Goal: Navigation & Orientation: Find specific page/section

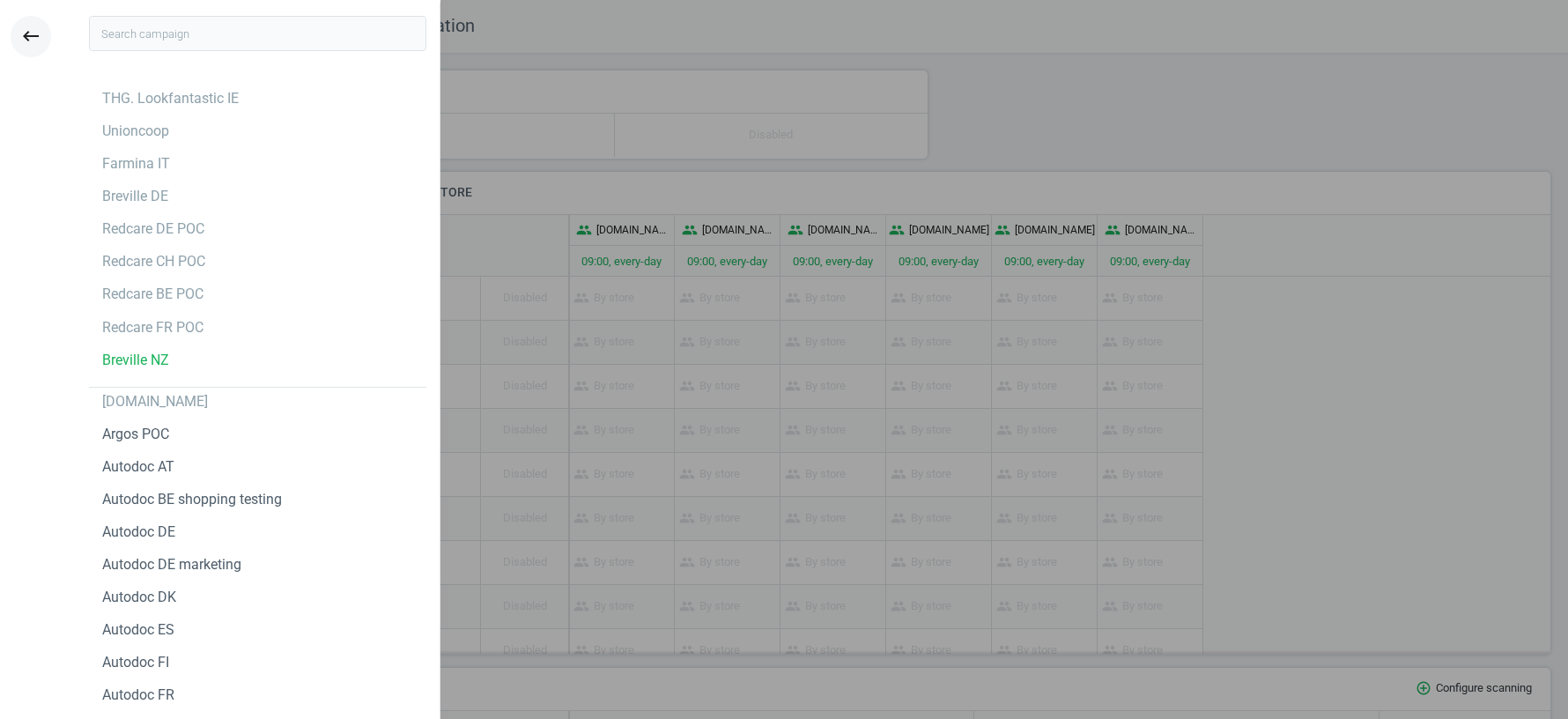
click at [22, 38] on icon "keyboard_backspace" at bounding box center [31, 37] width 21 height 21
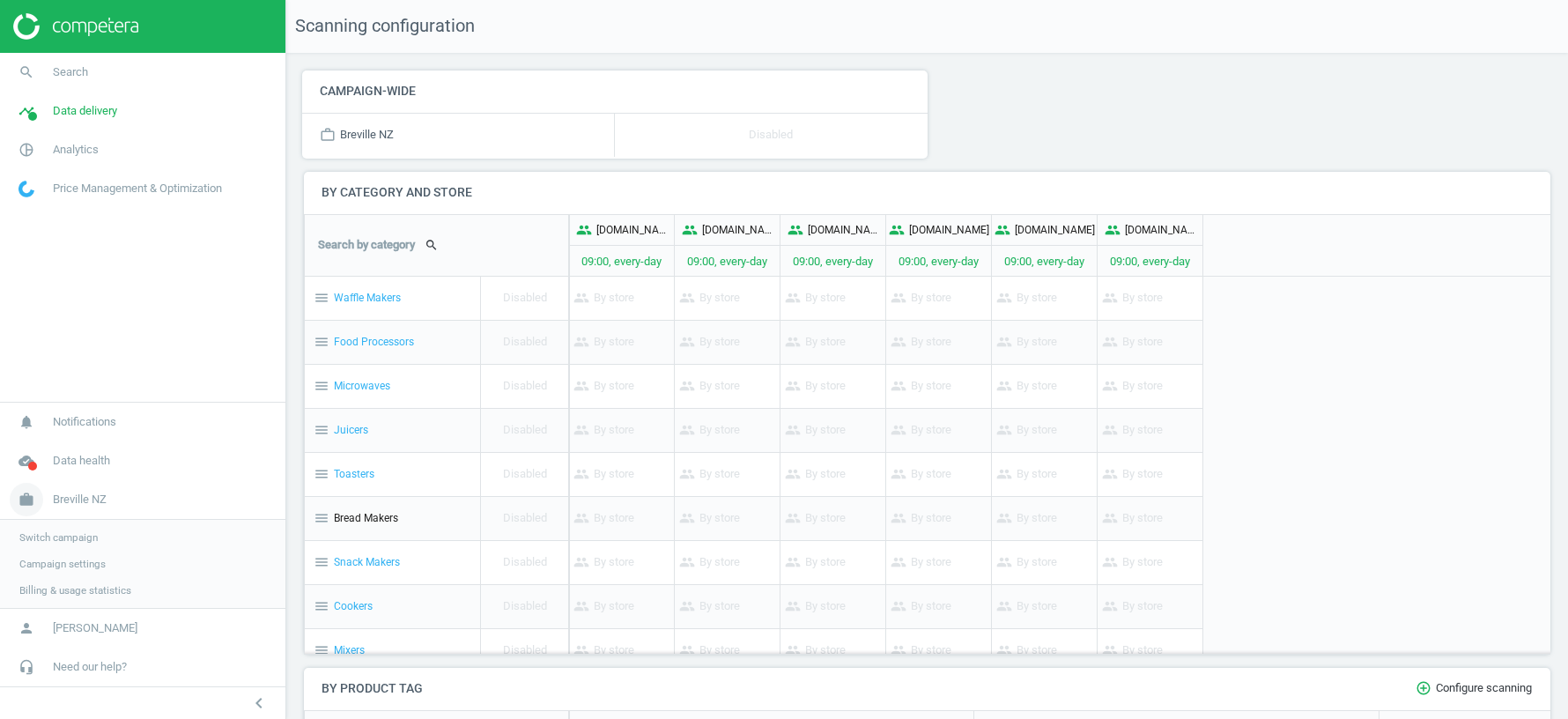
click at [100, 499] on span "Breville NZ" at bounding box center [80, 500] width 54 height 15
click at [87, 585] on span "Breville NZ" at bounding box center [80, 589] width 54 height 15
click at [60, 543] on span "Switch campaign" at bounding box center [58, 537] width 78 height 14
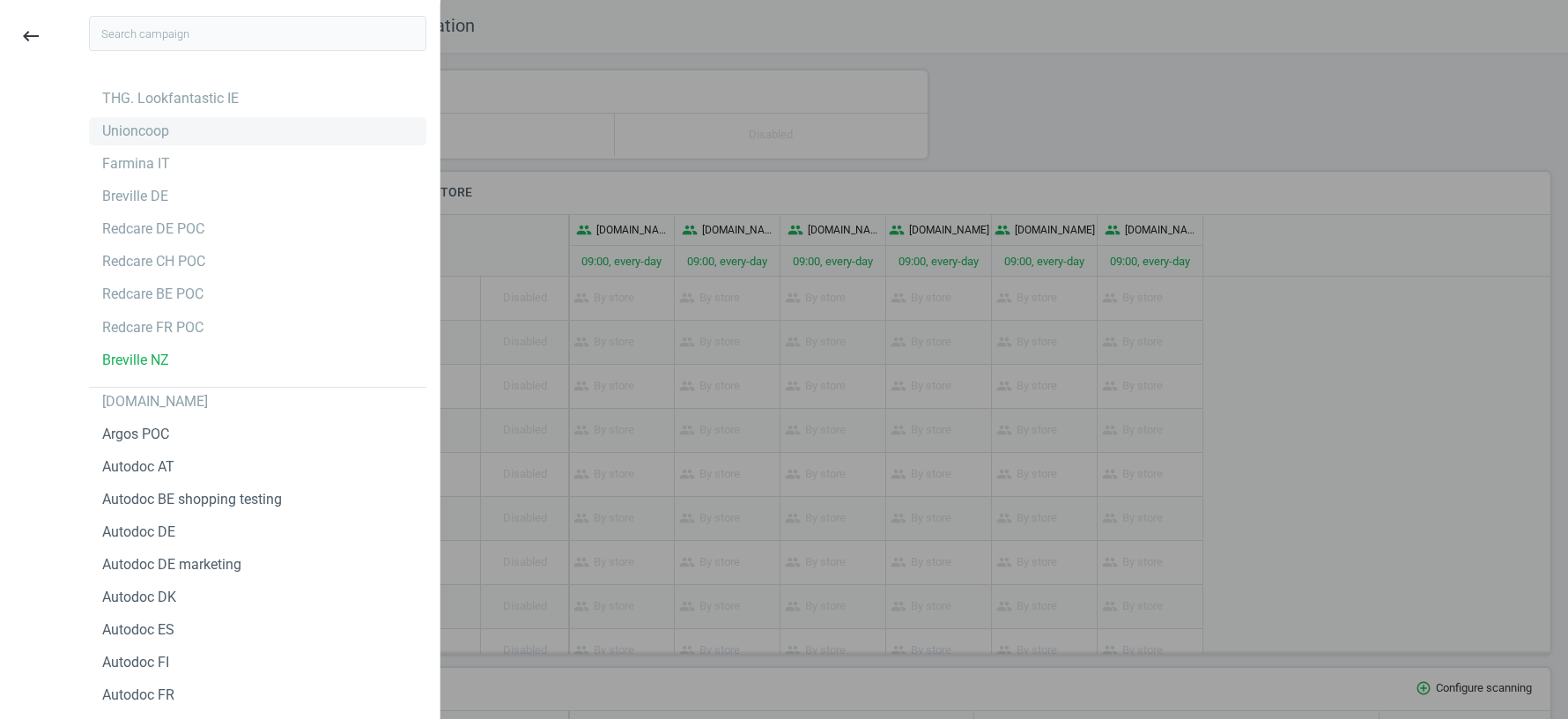
click at [162, 127] on div "Unioncoop" at bounding box center [136, 131] width 67 height 19
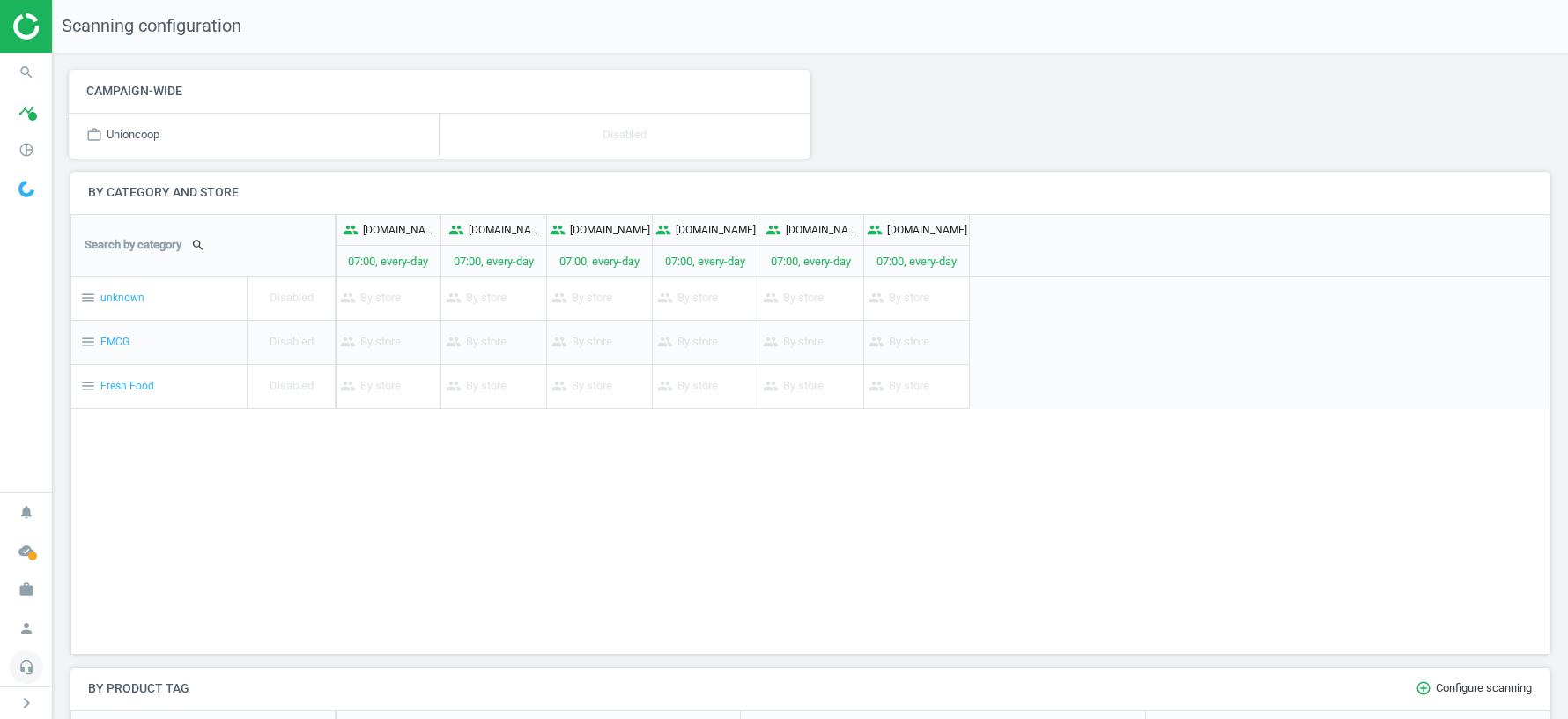
click at [25, 667] on icon "headset_mic" at bounding box center [26, 667] width 34 height 34
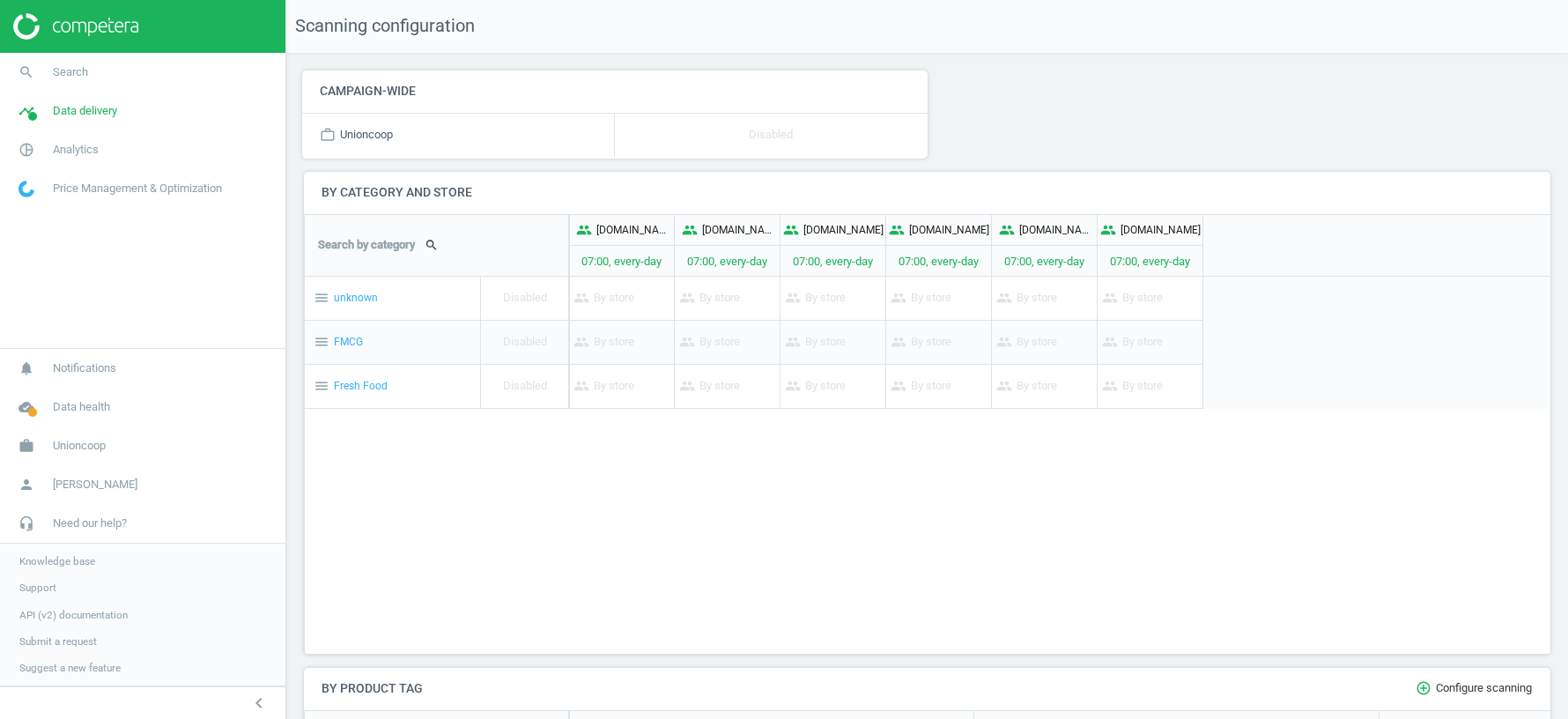
click at [49, 595] on span "Support" at bounding box center [38, 587] width 37 height 14
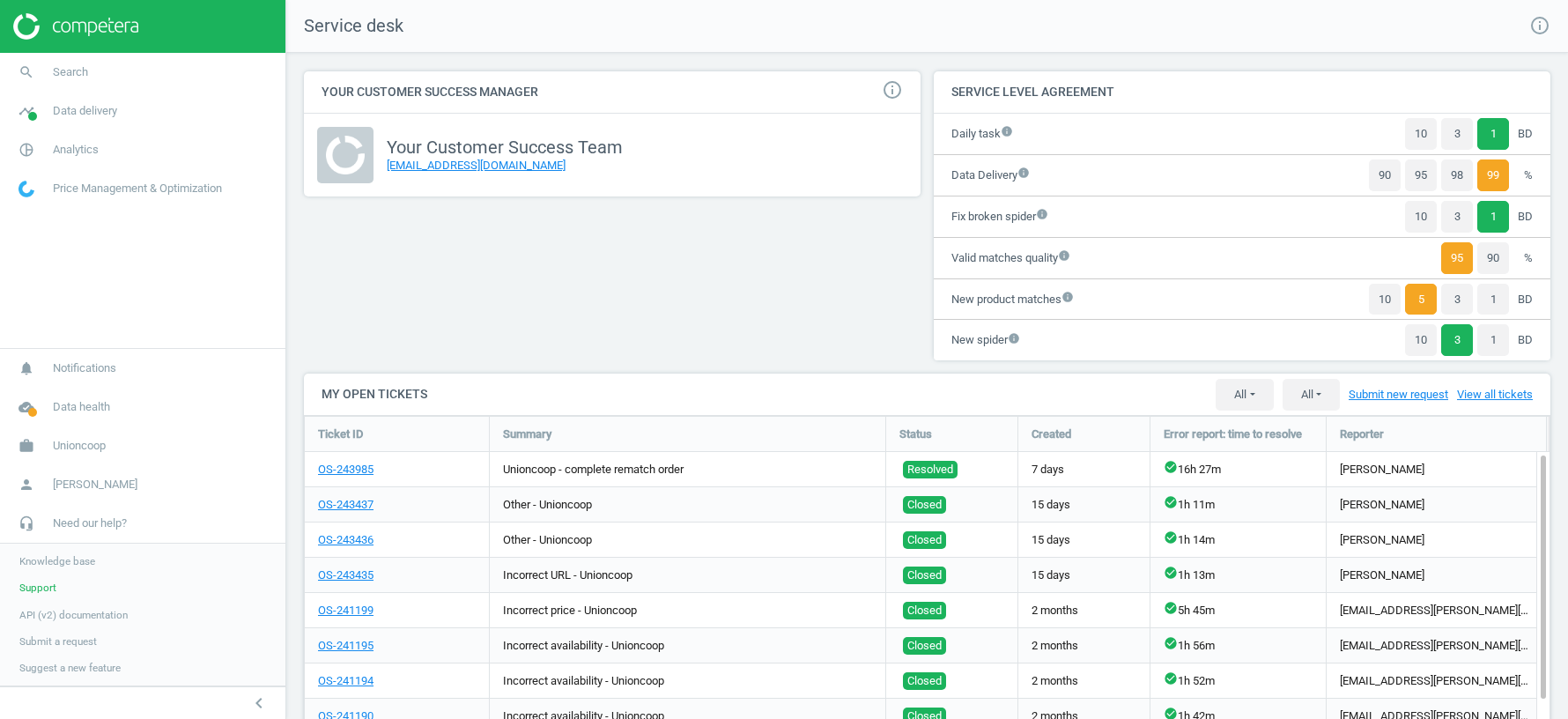
scroll to position [528, 1246]
click at [79, 143] on span "Analytics" at bounding box center [76, 149] width 46 height 15
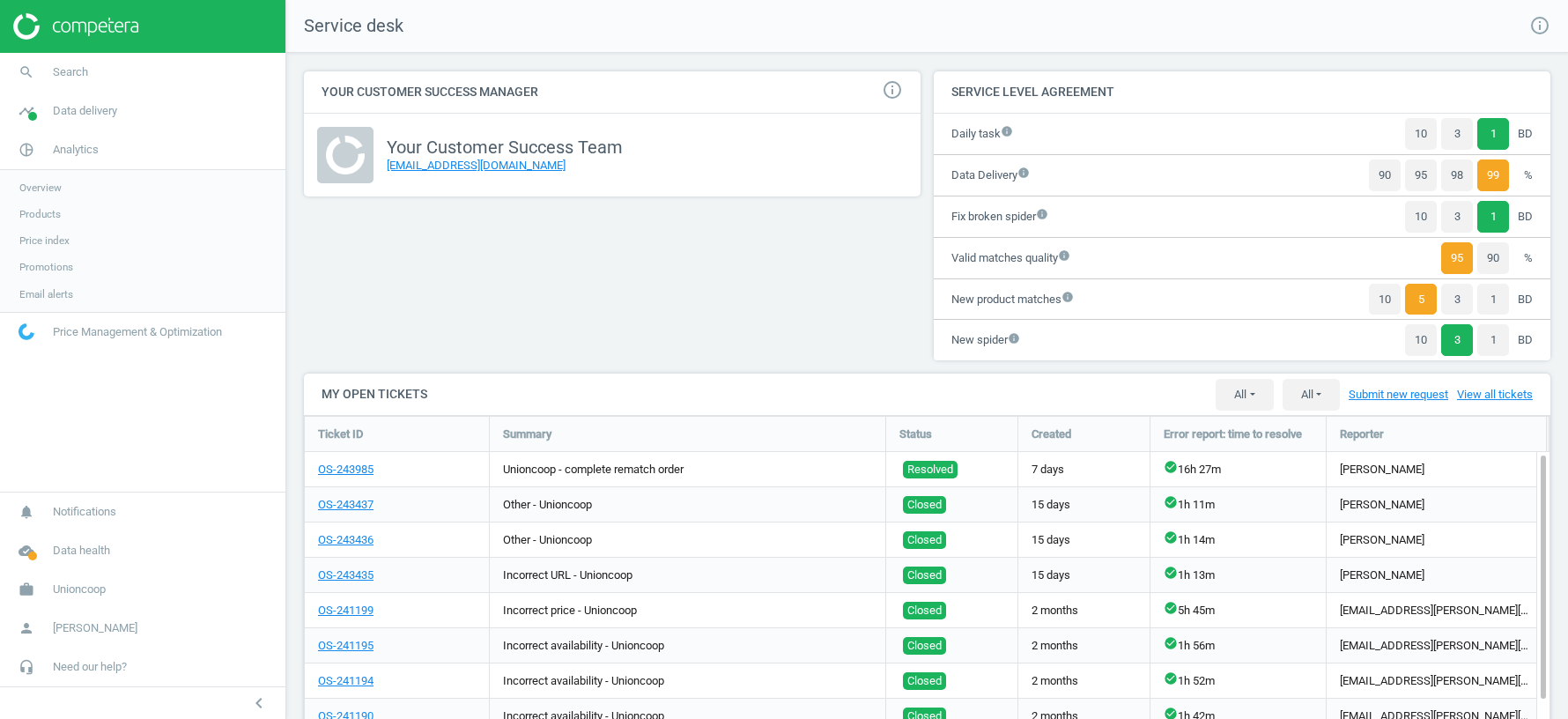
click at [46, 212] on span "Products" at bounding box center [39, 214] width 41 height 14
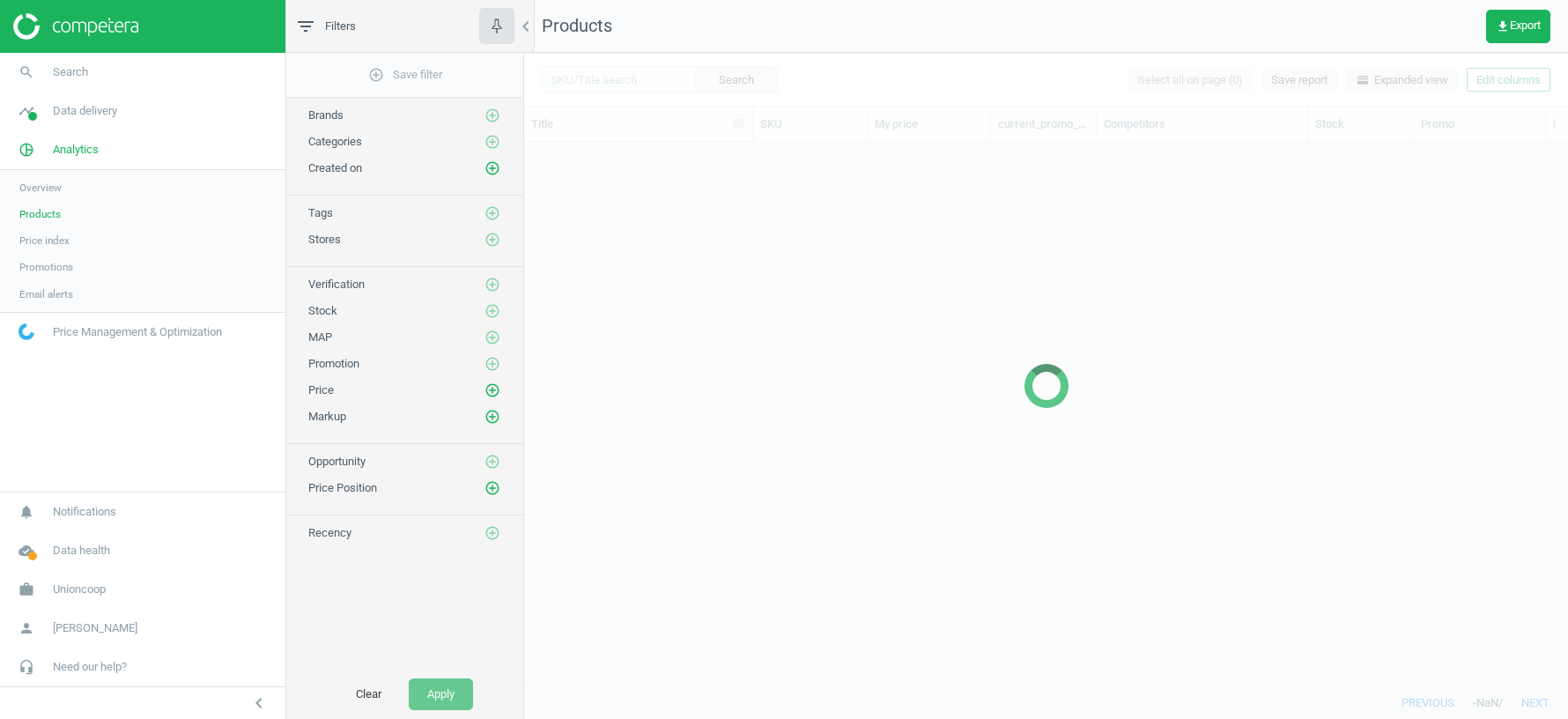
scroll to position [545, 1044]
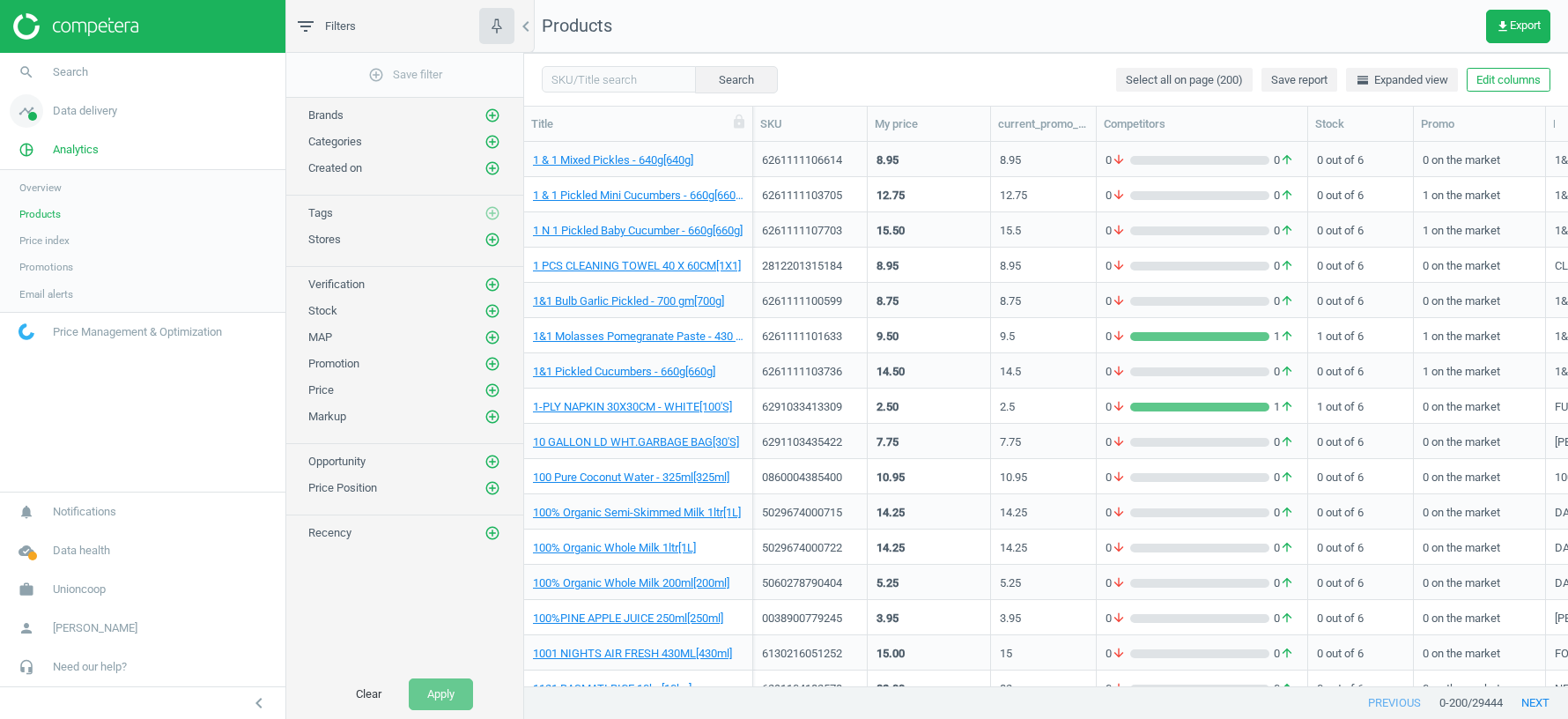
click at [98, 94] on link "timeline Data delivery" at bounding box center [142, 111] width 286 height 39
click at [38, 253] on span "Stores" at bounding box center [34, 255] width 30 height 14
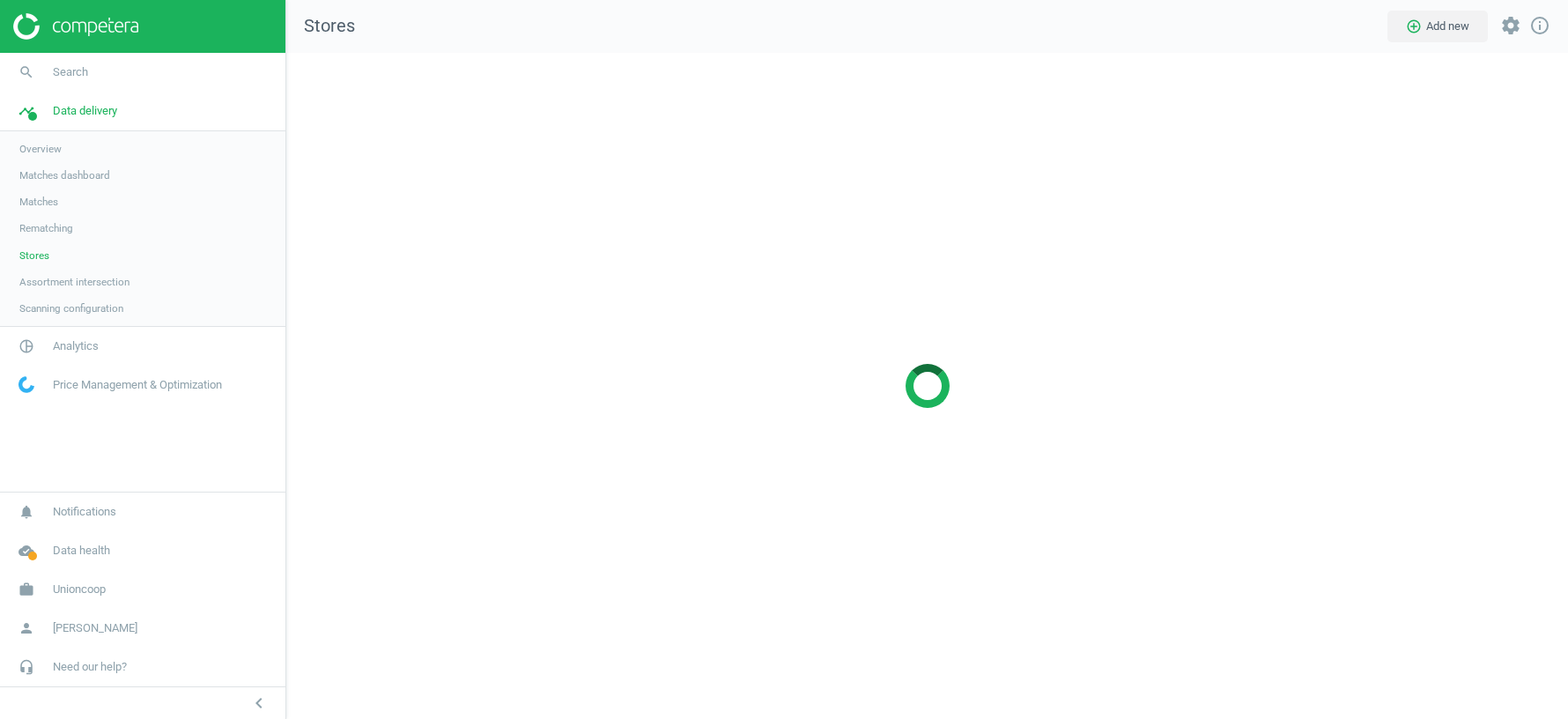
scroll to position [666, 1281]
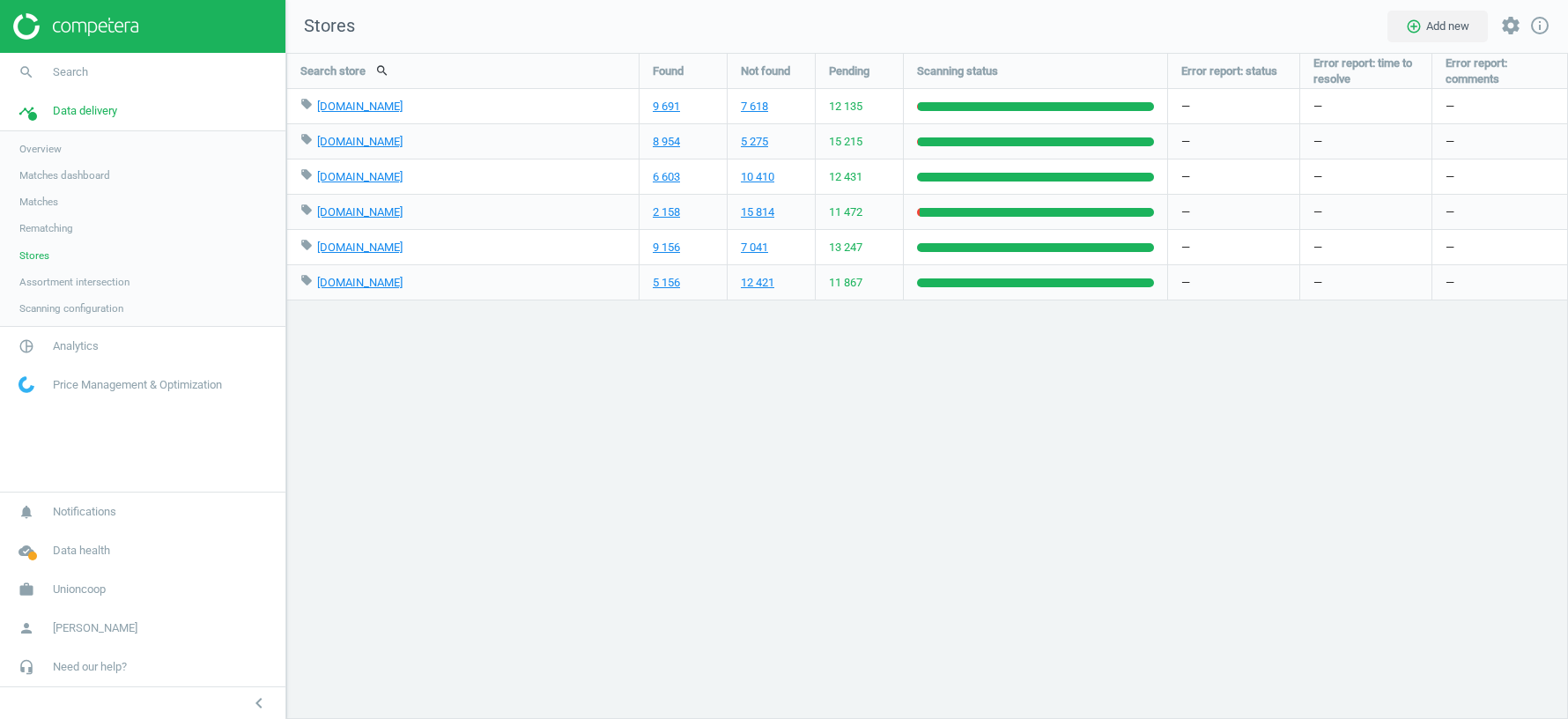
click at [64, 319] on link "Scanning configuration" at bounding box center [142, 308] width 286 height 26
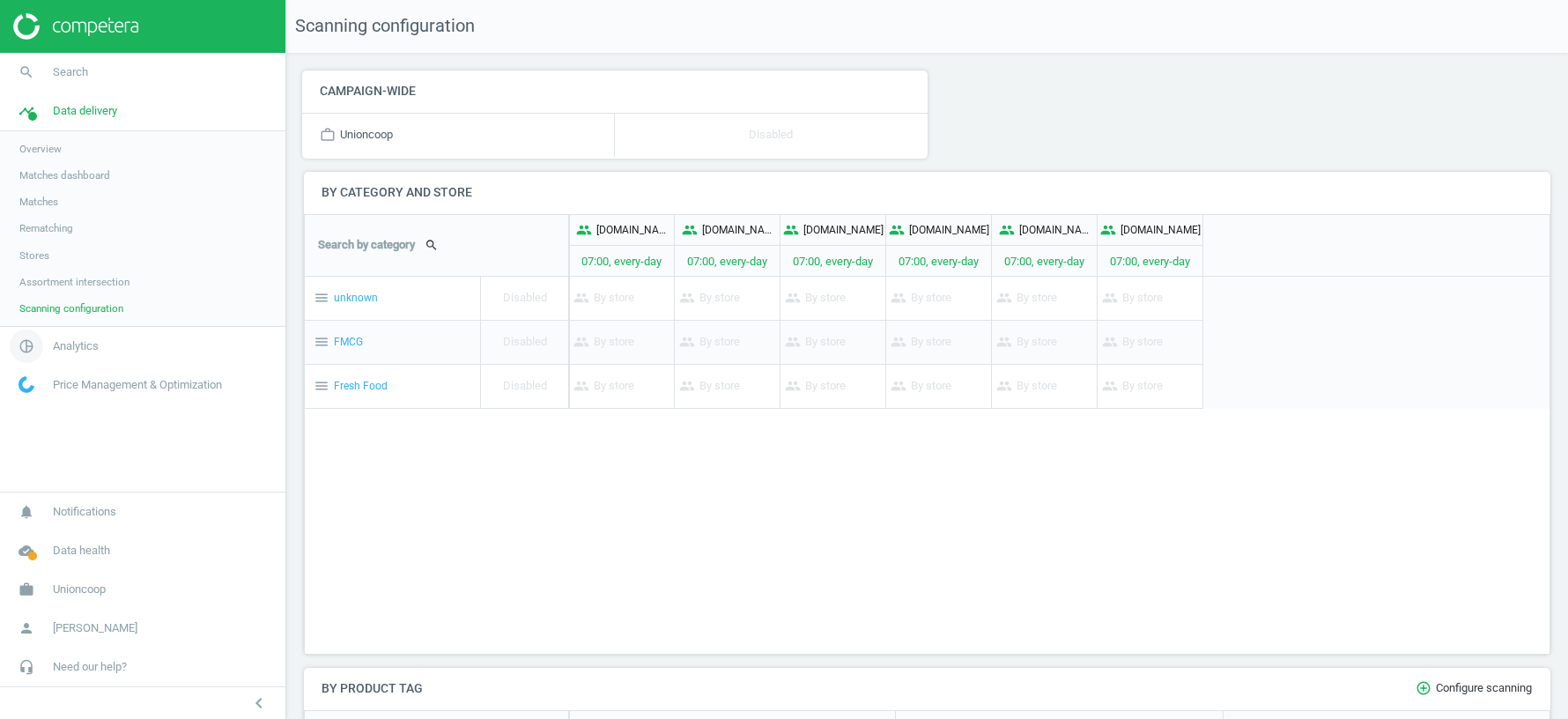
click at [74, 346] on span "Analytics" at bounding box center [76, 347] width 46 height 15
click at [43, 212] on span "Products" at bounding box center [39, 214] width 41 height 14
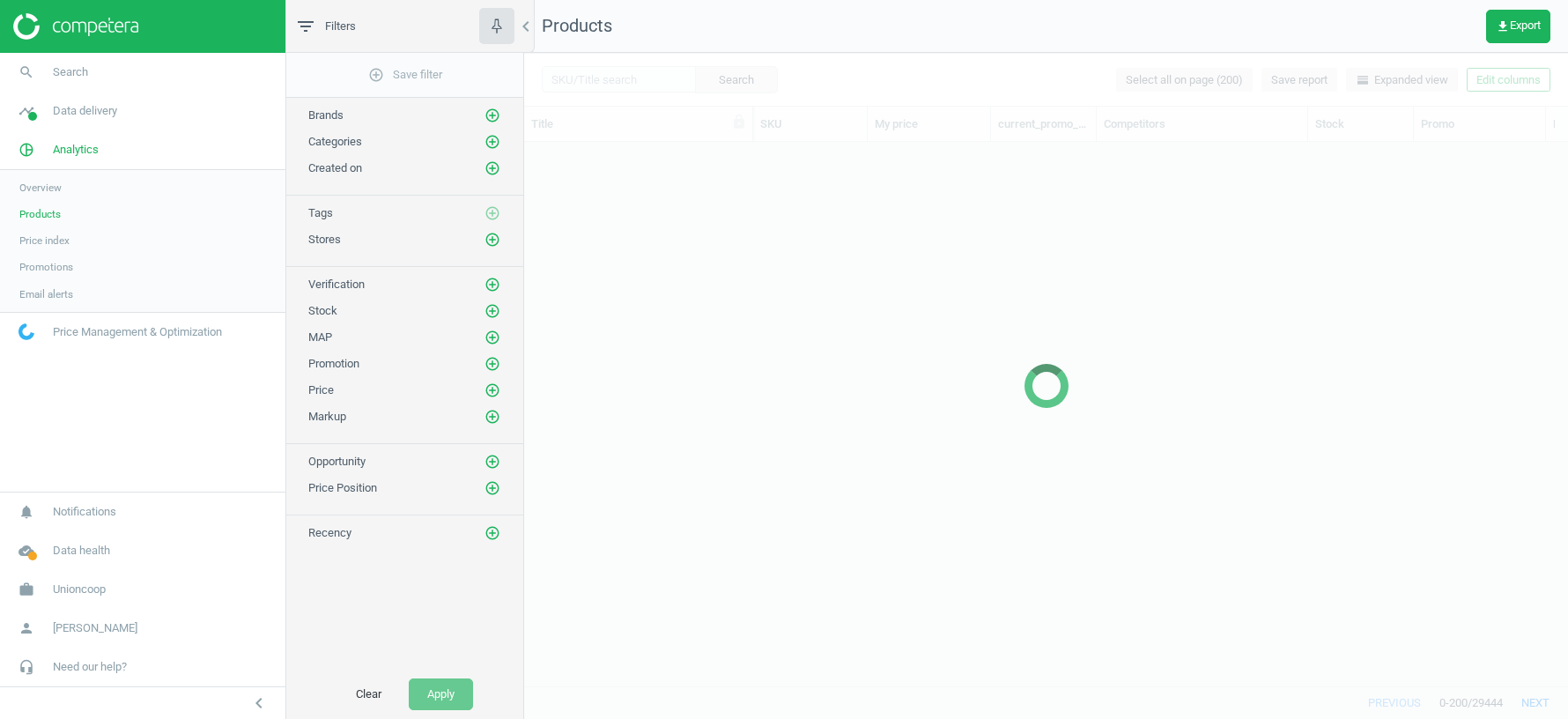
scroll to position [545, 1044]
